Goal: Find specific page/section: Find specific page/section

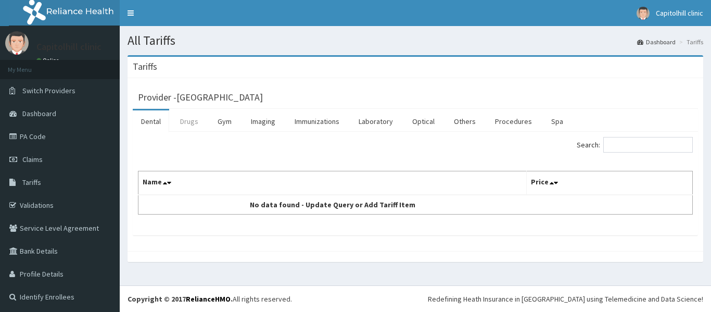
click at [186, 122] on link "Drugs" at bounding box center [189, 121] width 35 height 22
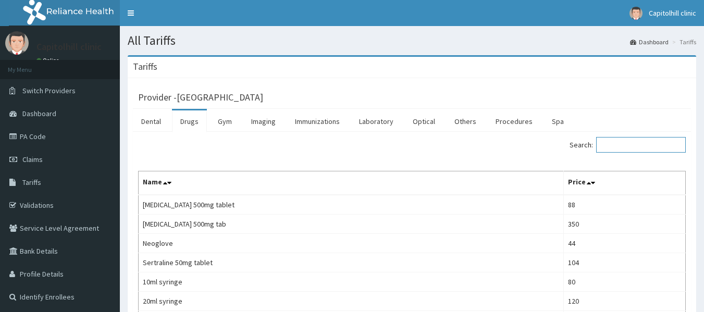
click at [623, 148] on input "Search:" at bounding box center [641, 145] width 90 height 16
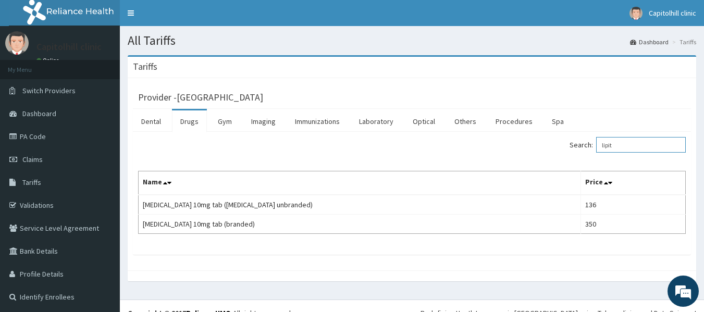
drag, startPoint x: 623, startPoint y: 148, endPoint x: 450, endPoint y: 133, distance: 173.5
click at [478, 132] on div "Dental Drugs Gym Imaging Immunizations Laboratory Optical Others Procedures Spa…" at bounding box center [412, 182] width 558 height 146
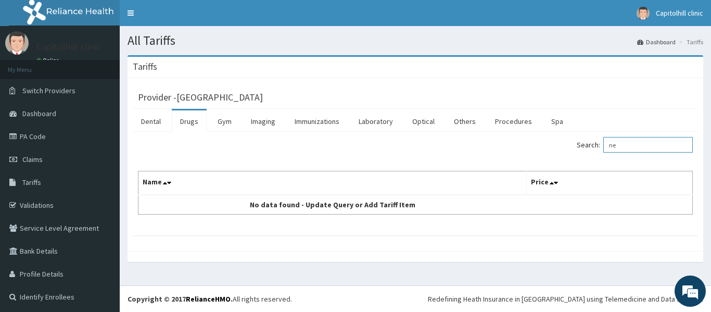
type input "n"
type input "e"
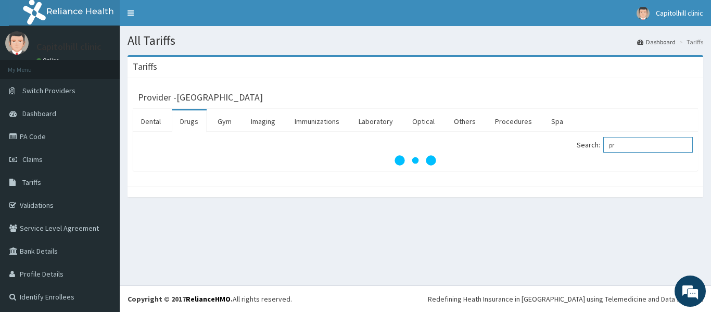
type input "p"
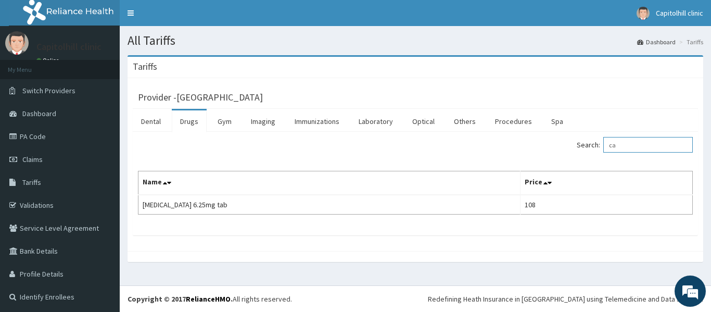
type input "c"
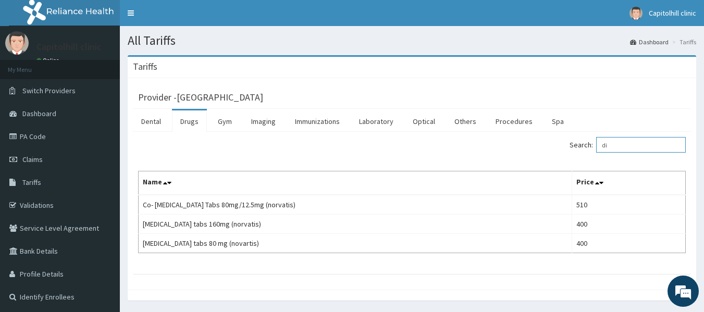
type input "d"
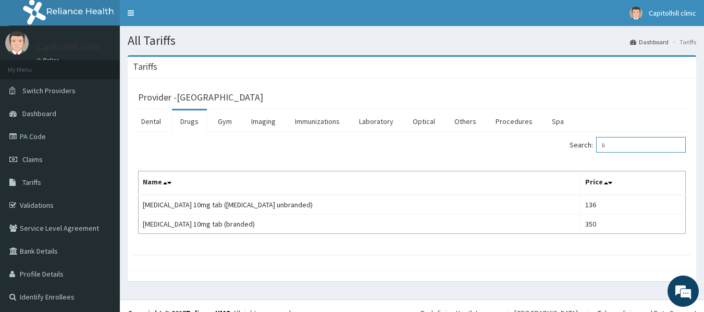
type input "l"
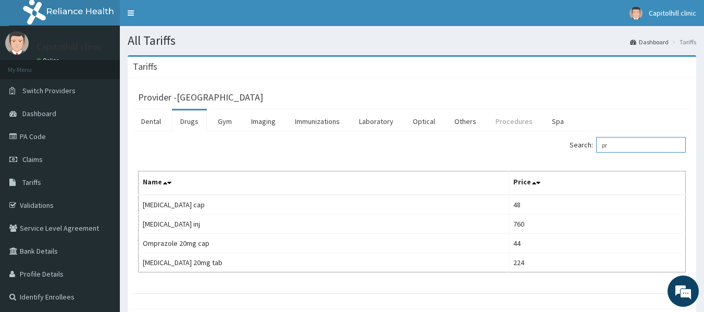
type input "p"
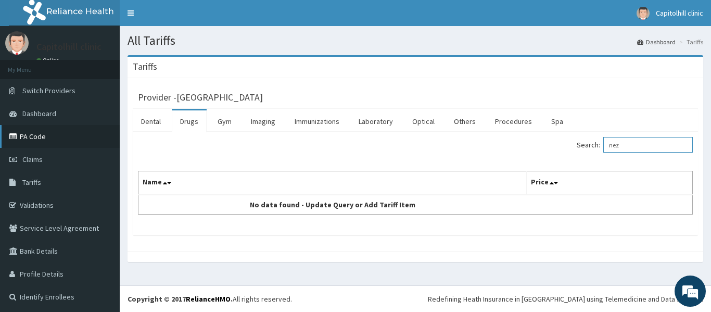
type input "nez"
click at [42, 139] on link "PA Code" at bounding box center [60, 136] width 120 height 23
